Goal: Check status: Check status

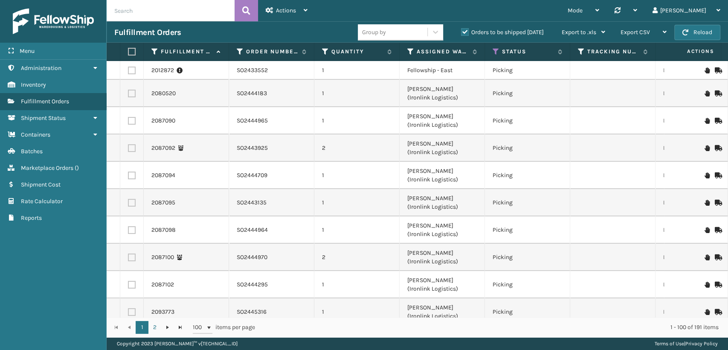
click at [169, 10] on input "text" at bounding box center [171, 10] width 128 height 21
paste input "6NFKF7QY"
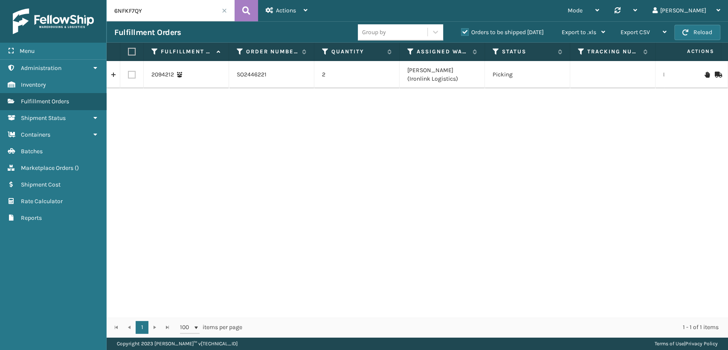
drag, startPoint x: 153, startPoint y: 7, endPoint x: 47, endPoint y: 8, distance: 106.3
click at [47, 0] on div "Menu Administration Inventory Fulfillment Orders Shipment Status Containers Bat…" at bounding box center [364, 0] width 728 height 0
paste input "SO2445481"
type input "SO2445481"
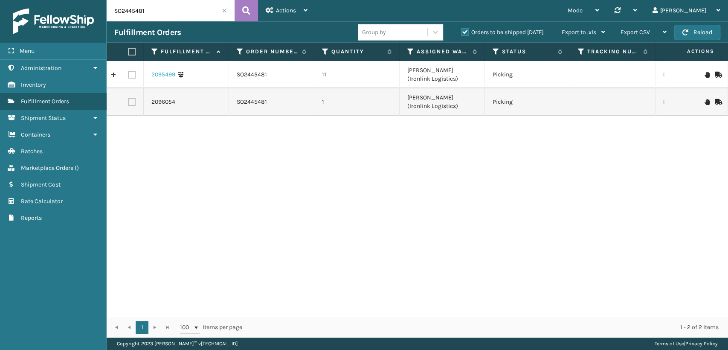
click at [155, 74] on link "2095499" at bounding box center [163, 74] width 24 height 9
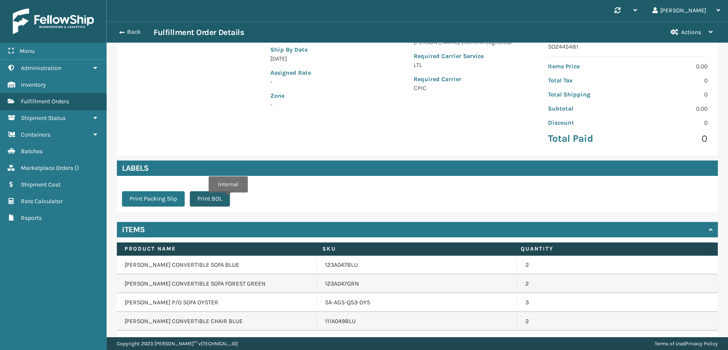
scroll to position [190, 0]
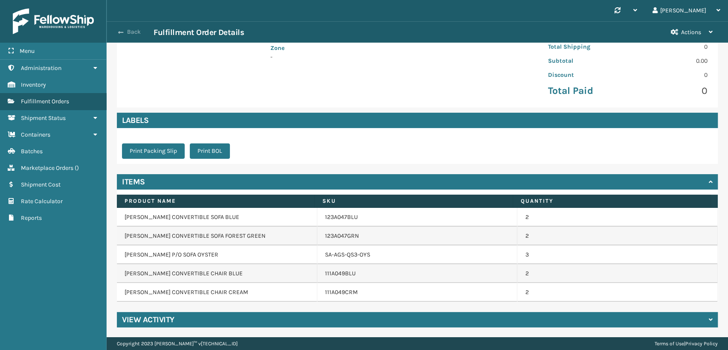
click at [122, 35] on button "Back" at bounding box center [133, 32] width 39 height 8
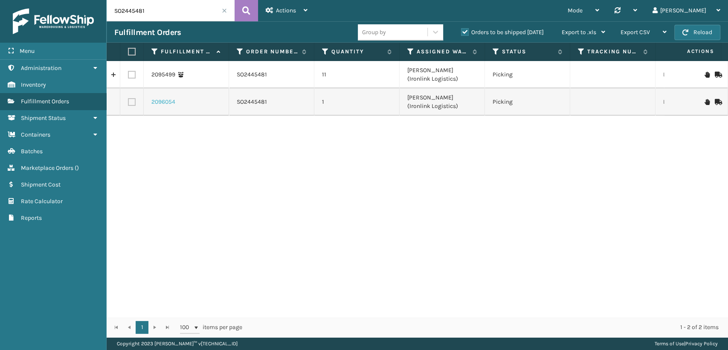
click at [160, 104] on link "2096054" at bounding box center [163, 102] width 24 height 9
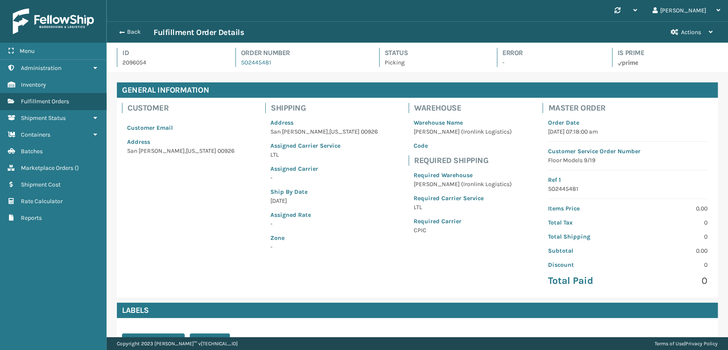
click at [123, 37] on div "Back Fulfillment Order Details" at bounding box center [388, 32] width 549 height 10
click at [123, 31] on span "button" at bounding box center [120, 32] width 5 height 6
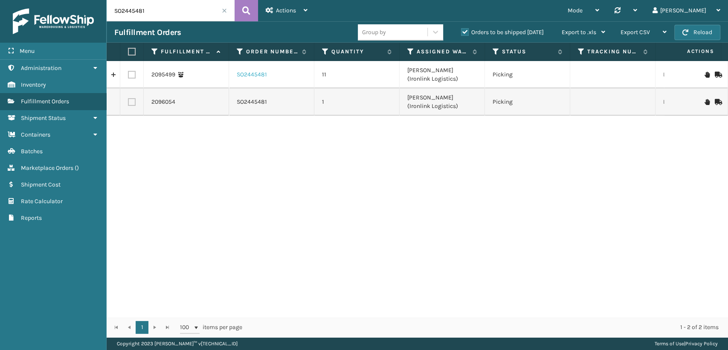
click at [243, 74] on link "SO2445481" at bounding box center [252, 74] width 30 height 9
